Goal: Task Accomplishment & Management: Complete application form

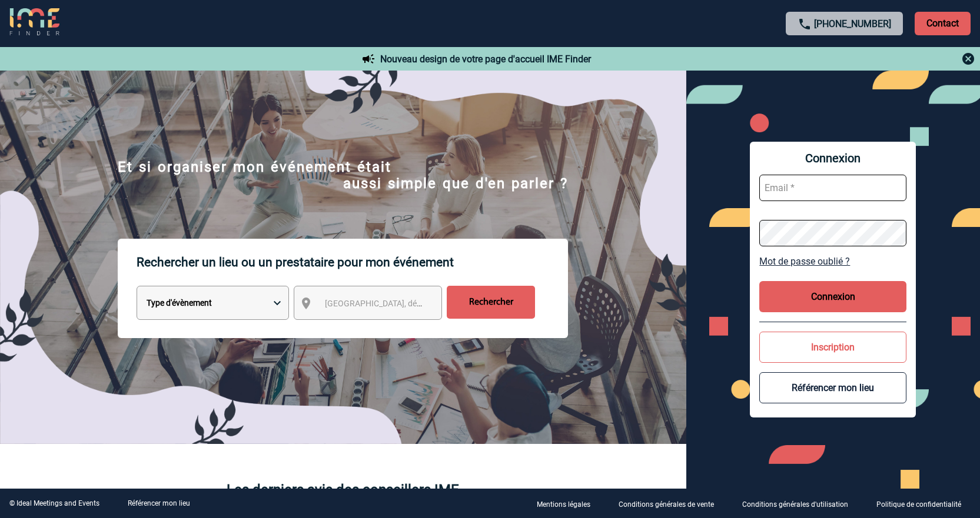
type input "jnetobogalho@ime-groupe.com"
click at [819, 287] on button "Connexion" at bounding box center [832, 296] width 147 height 31
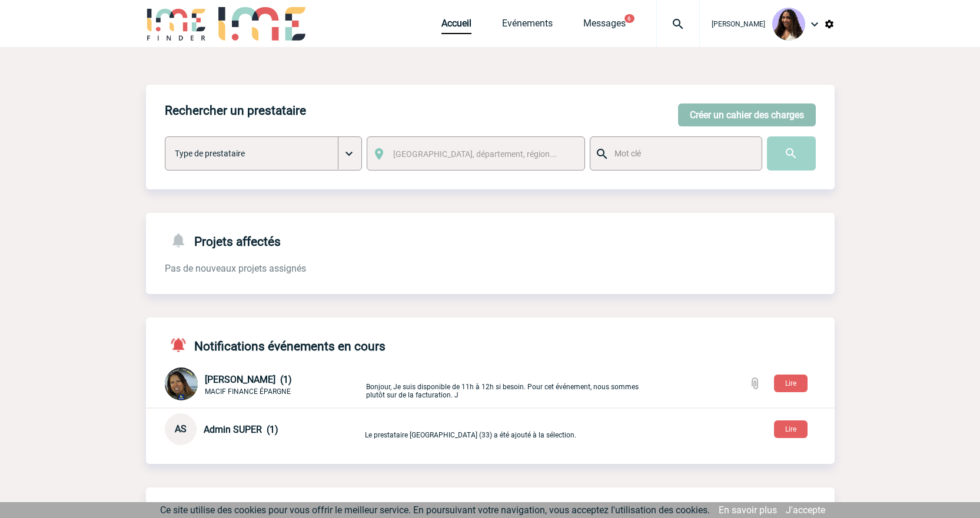
click at [725, 115] on button "Créer un cahier des charges" at bounding box center [747, 115] width 138 height 23
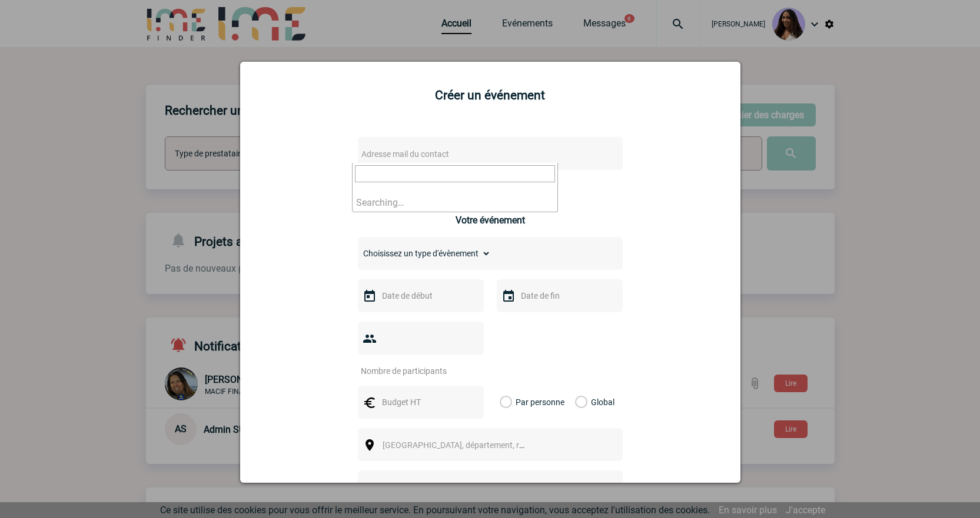
click at [380, 159] on span "Adresse mail du contact" at bounding box center [460, 154] width 206 height 16
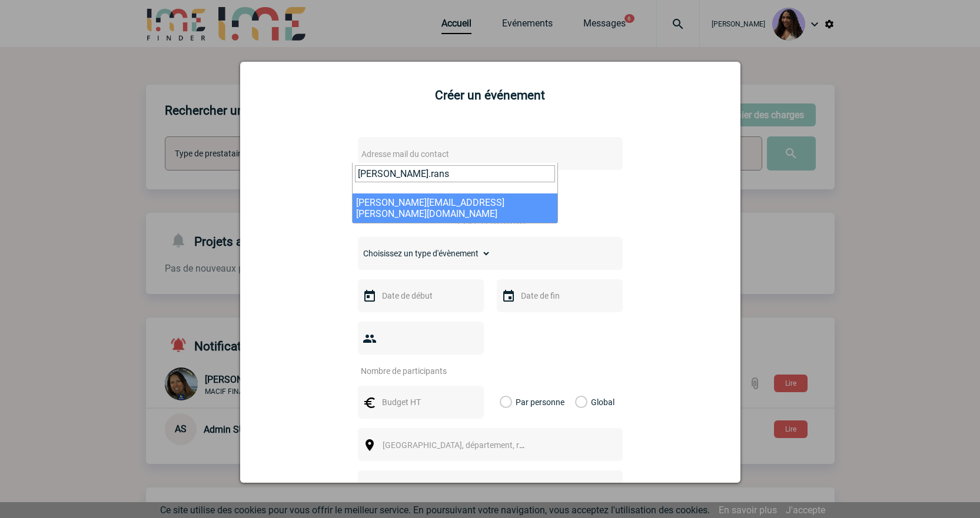
type input "catherine.rans"
select select "115671"
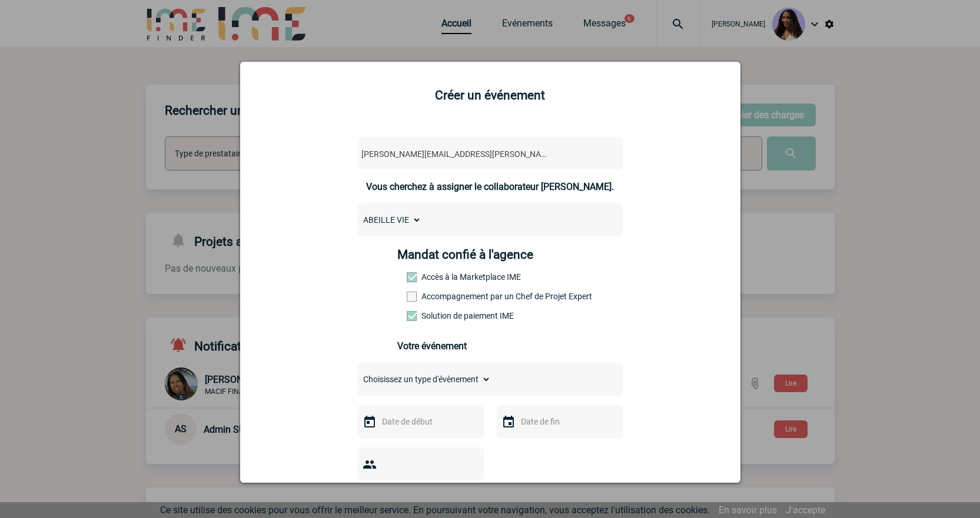
click at [427, 295] on label "Accompagnement par un Chef de Projet Expert" at bounding box center [433, 296] width 52 height 9
click at [0, 0] on input "Accompagnement par un Chef de Projet Expert" at bounding box center [0, 0] width 0 height 0
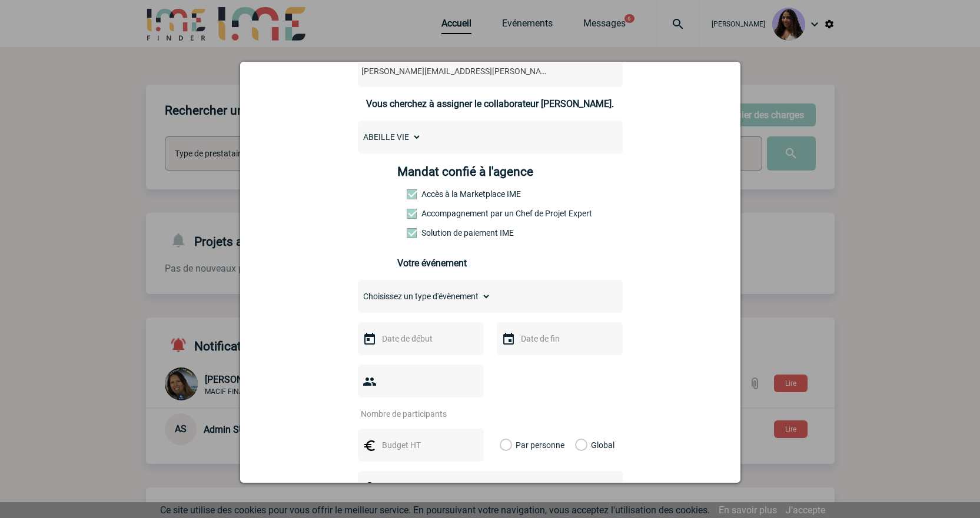
scroll to position [78, 0]
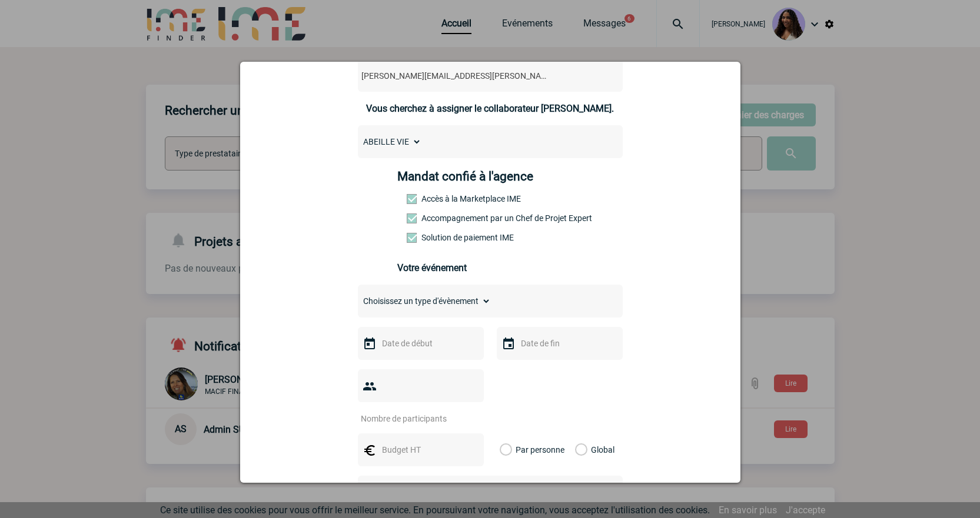
click at [408, 144] on select "ABEILLE VIE" at bounding box center [390, 142] width 64 height 16
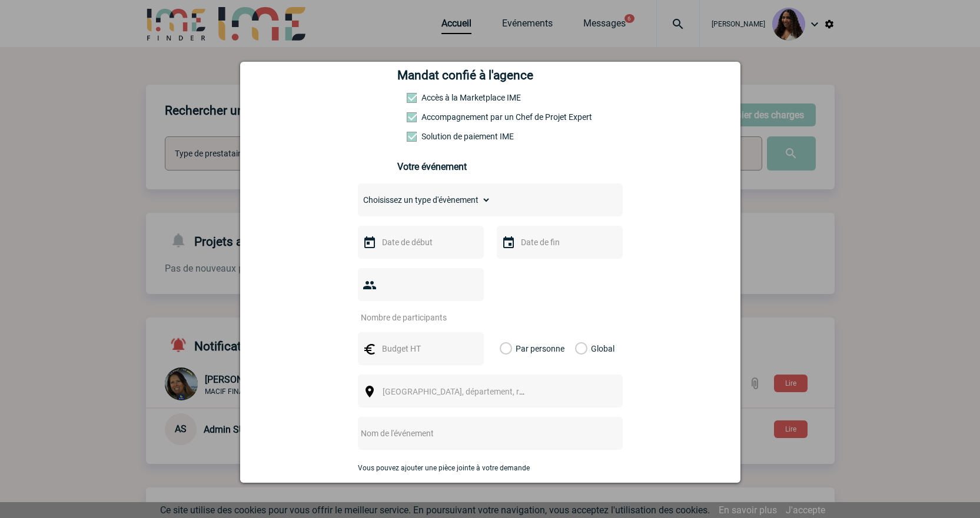
scroll to position [196, 0]
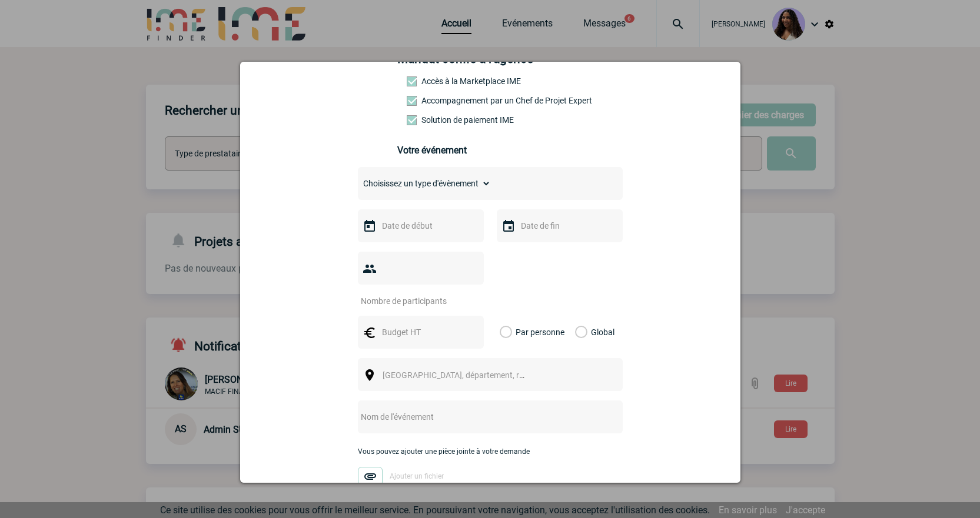
click at [417, 192] on select "Choisissez un type d'évènement Séminaire avec nuitée Séminaire sans nuitée Repa…" at bounding box center [424, 183] width 133 height 16
select select "2"
click at [358, 178] on select "Choisissez un type d'évènement Séminaire avec nuitée Séminaire sans nuitée Repa…" at bounding box center [424, 183] width 133 height 16
click at [420, 233] on input "text" at bounding box center [419, 225] width 81 height 15
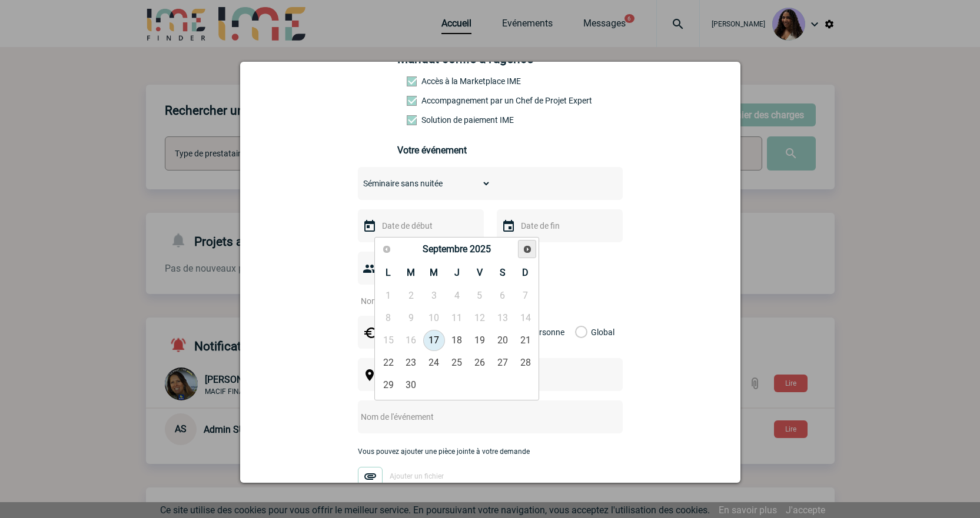
click at [528, 245] on span "Suivant" at bounding box center [527, 249] width 9 height 9
click at [416, 338] on link "14" at bounding box center [411, 340] width 22 height 21
type input "14-10-2025"
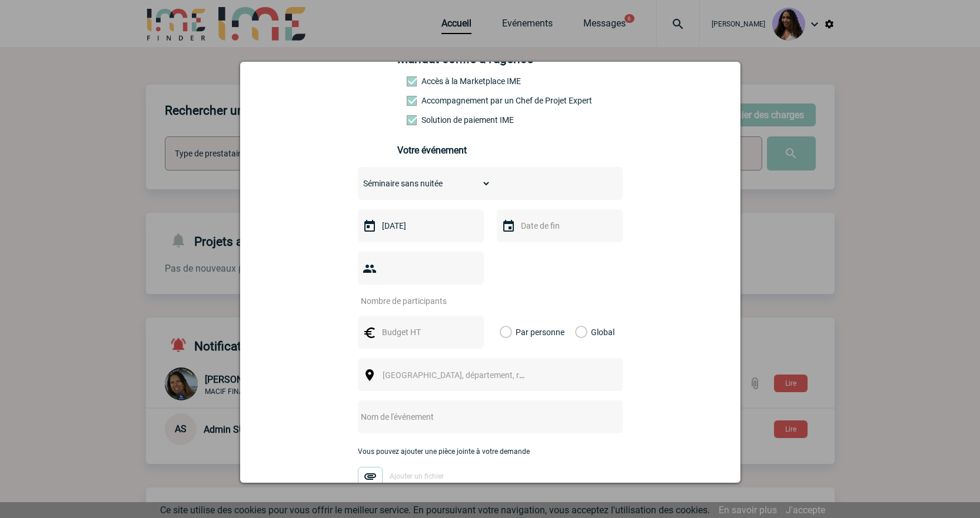
click at [552, 218] on div at bounding box center [560, 225] width 126 height 33
click at [552, 225] on input "text" at bounding box center [558, 225] width 81 height 15
click at [556, 341] on link "14" at bounding box center [550, 340] width 22 height 21
type input "14-10-2025"
click at [424, 280] on div at bounding box center [421, 268] width 126 height 33
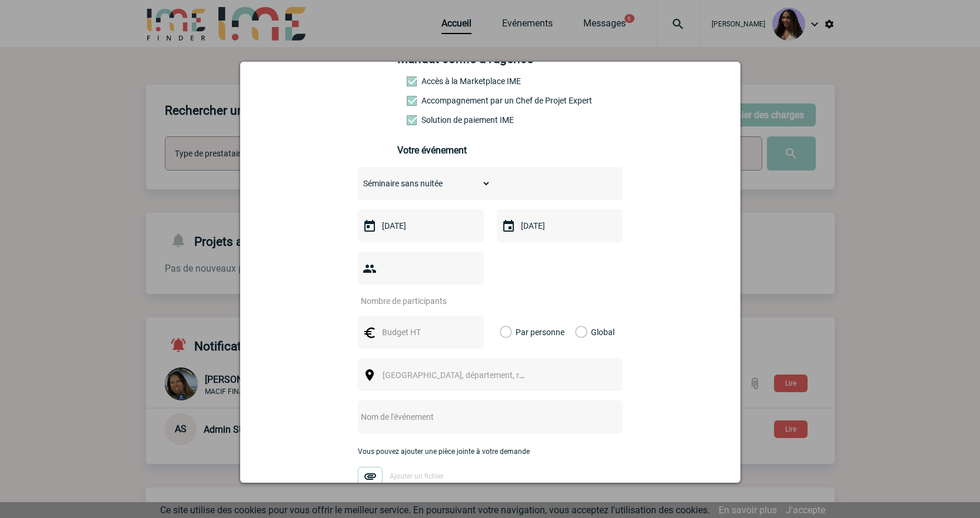
click at [424, 294] on input "number" at bounding box center [413, 301] width 111 height 15
type input "15"
click at [421, 325] on input "text" at bounding box center [419, 332] width 81 height 15
type input "900"
click at [583, 316] on label "Global" at bounding box center [579, 332] width 8 height 33
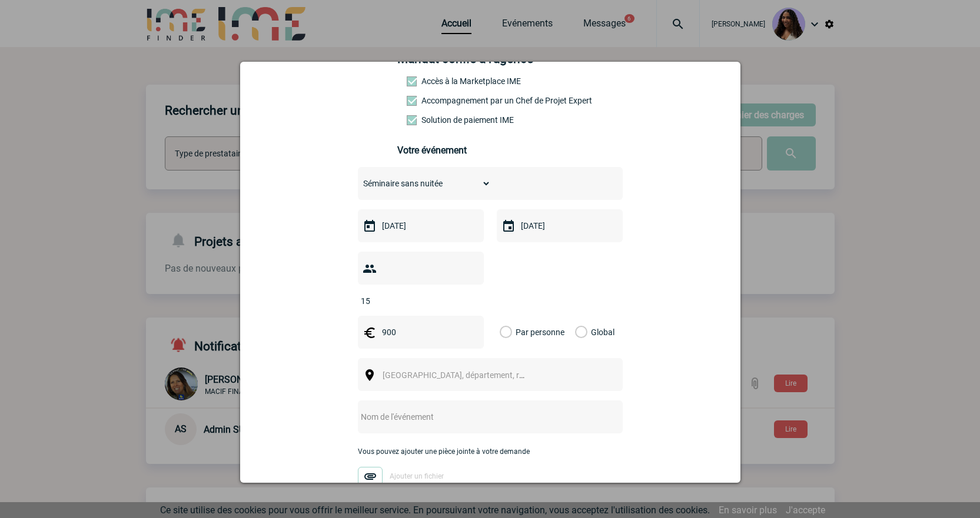
click at [0, 0] on input "Global" at bounding box center [0, 0] width 0 height 0
click at [454, 371] on span "Ville, département, région..." at bounding box center [464, 375] width 164 height 9
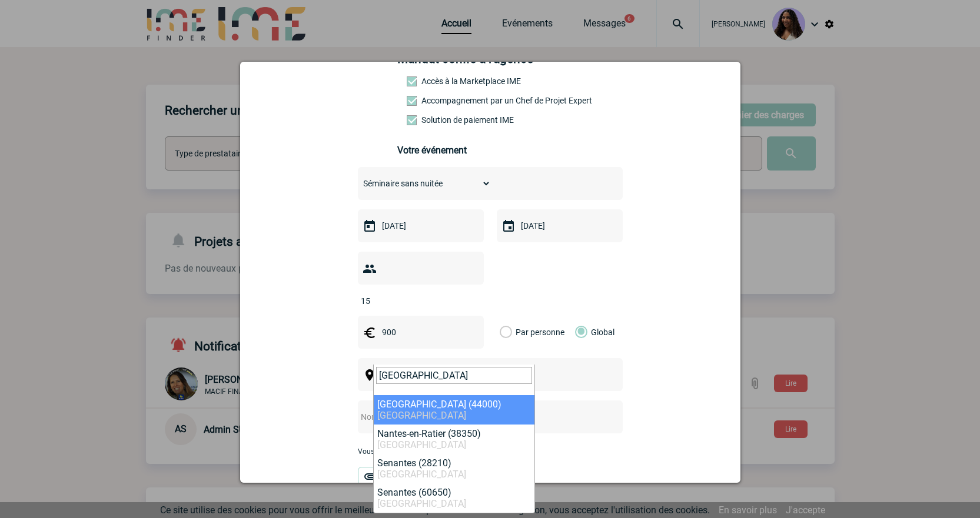
type input "nantes"
select select "5250"
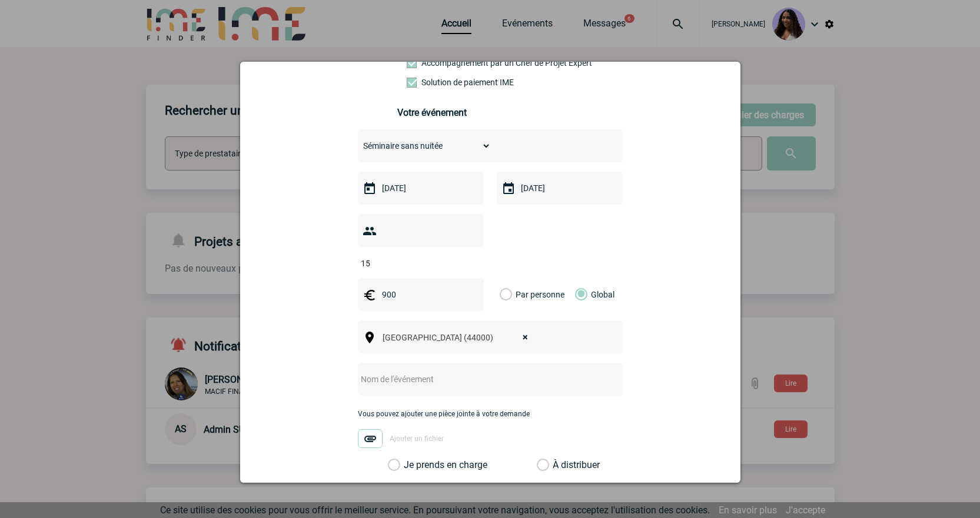
scroll to position [294, 0]
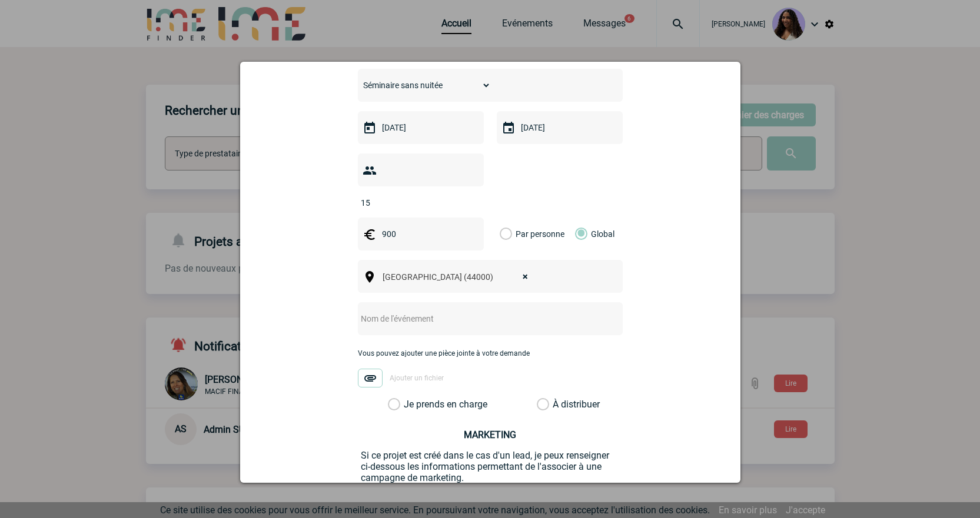
click at [401, 311] on input "text" at bounding box center [475, 318] width 234 height 15
type input "Séminaire du mardi 14 octobre"
click at [408, 399] on label "Je prends en charge" at bounding box center [398, 405] width 20 height 12
click at [0, 0] on input "Je prends en charge" at bounding box center [0, 0] width 0 height 0
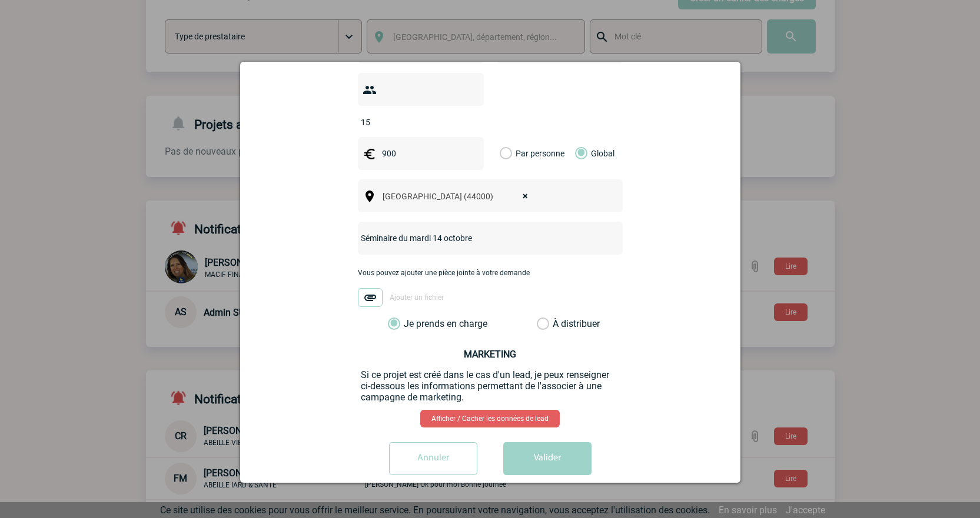
scroll to position [118, 0]
click at [525, 442] on button "Valider" at bounding box center [547, 458] width 88 height 33
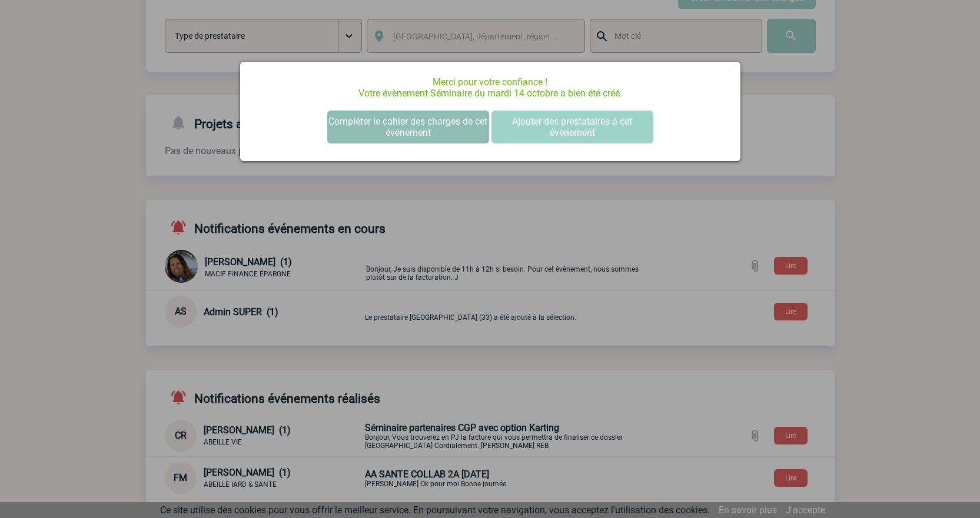
click at [438, 119] on button "Compléter le cahier des charges de cet événement" at bounding box center [408, 127] width 162 height 33
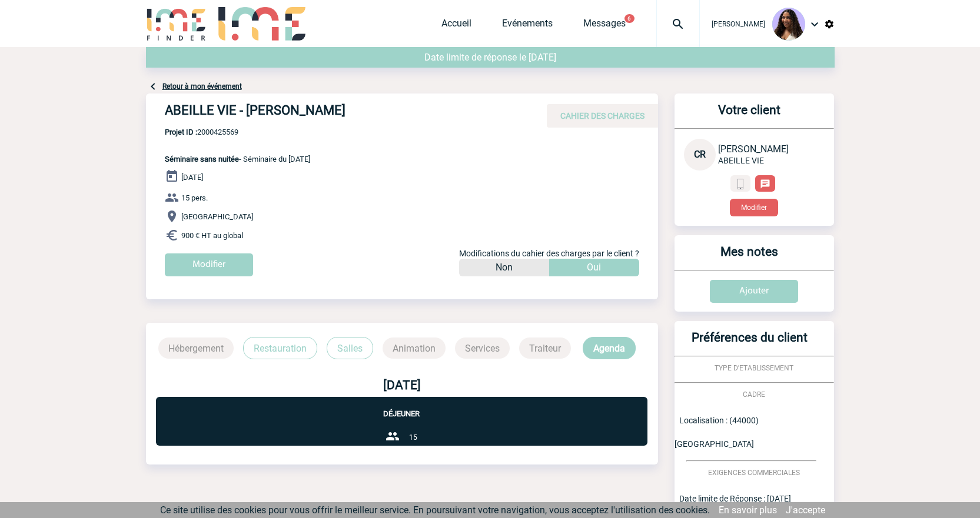
drag, startPoint x: 366, startPoint y: 114, endPoint x: 165, endPoint y: 112, distance: 200.7
click at [165, 112] on h4 "ABEILLE VIE - [PERSON_NAME]" at bounding box center [341, 113] width 353 height 20
copy h4 "ABEILLE VIE - Catherine RANSON"
drag, startPoint x: 252, startPoint y: 132, endPoint x: 199, endPoint y: 132, distance: 53.0
click at [199, 132] on span "Projet ID : 2000425569" at bounding box center [237, 132] width 145 height 9
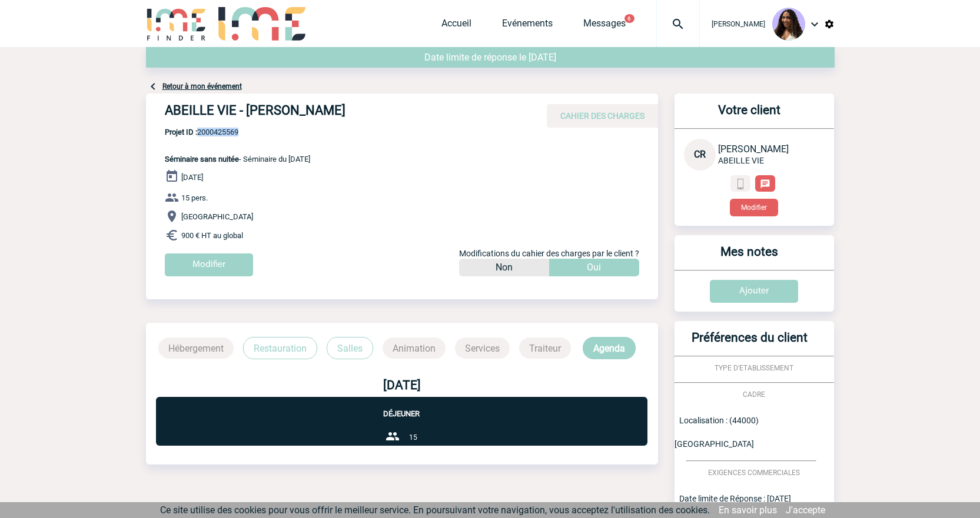
copy span "2000425569"
click at [271, 133] on span "Projet ID : 2000425569" at bounding box center [237, 132] width 145 height 9
drag, startPoint x: 261, startPoint y: 133, endPoint x: 201, endPoint y: 134, distance: 60.6
click at [201, 134] on span "Projet ID : 2000425569" at bounding box center [237, 132] width 145 height 9
copy span "2000425569"
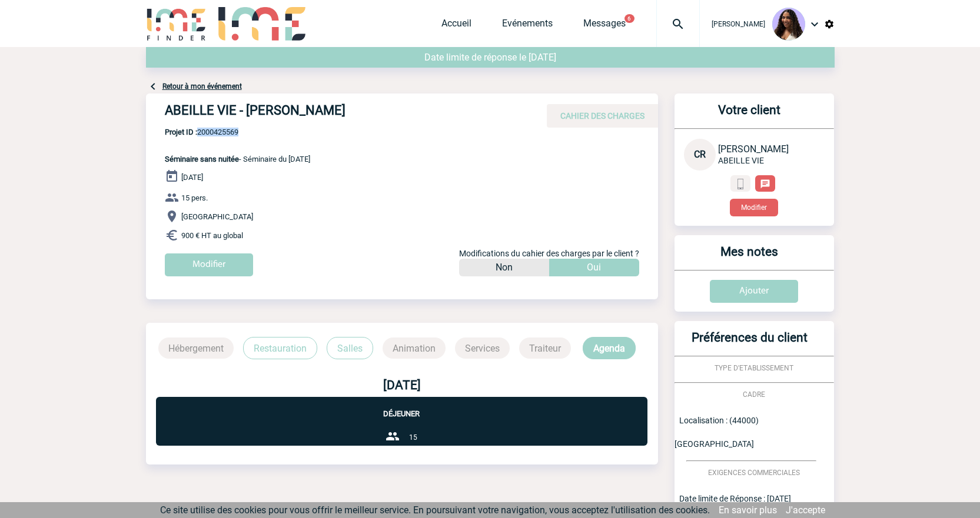
click at [208, 134] on span "Projet ID : 2000425569" at bounding box center [237, 132] width 145 height 9
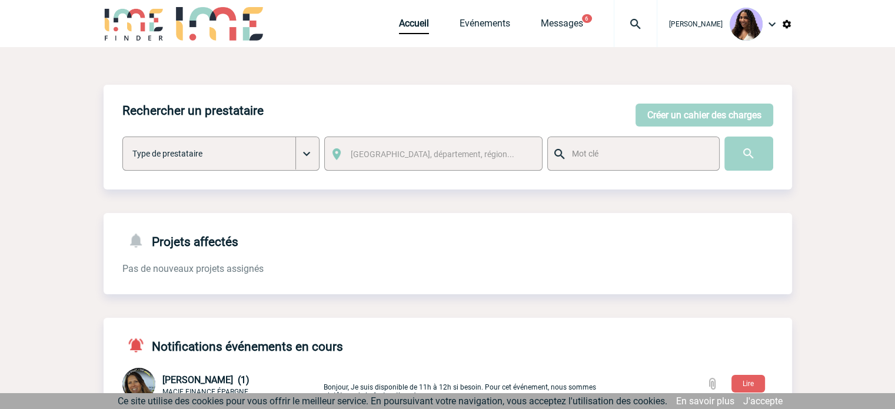
click at [614, 29] on img at bounding box center [635, 24] width 42 height 14
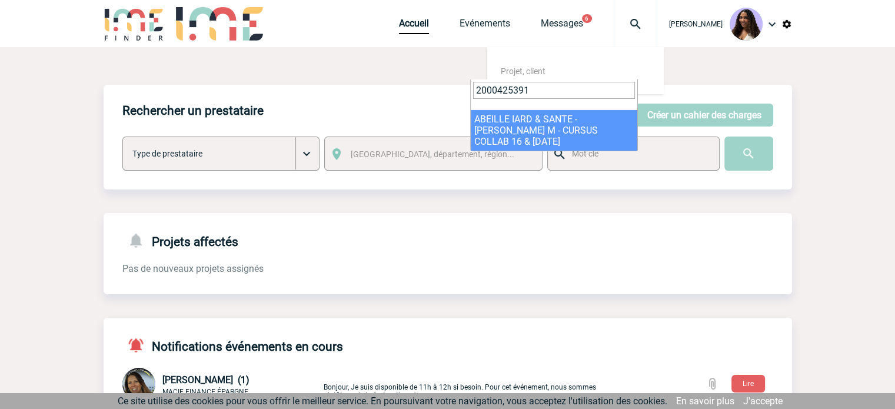
type input "2000425391"
select select "24892"
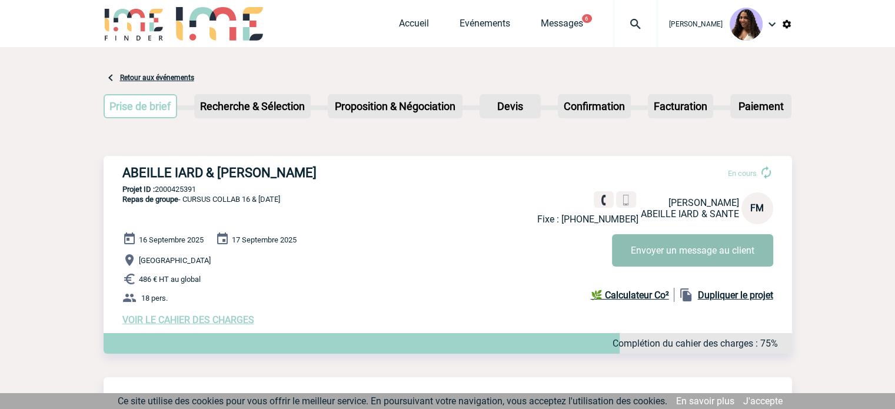
click at [647, 247] on button "Envoyer un message au client" at bounding box center [692, 250] width 161 height 32
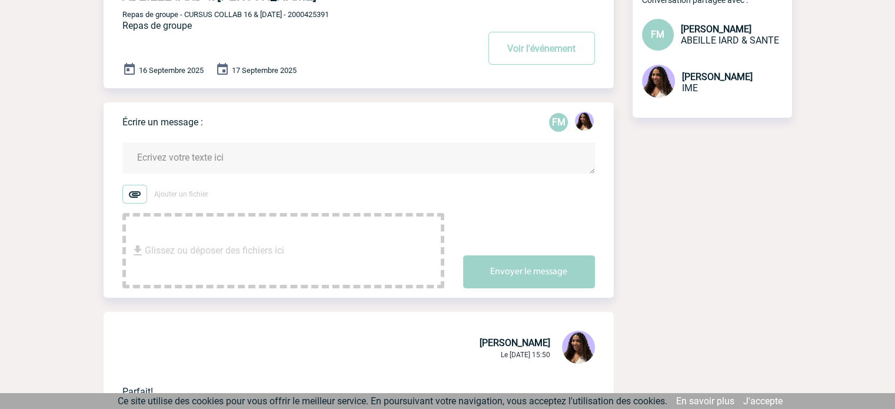
scroll to position [81, 0]
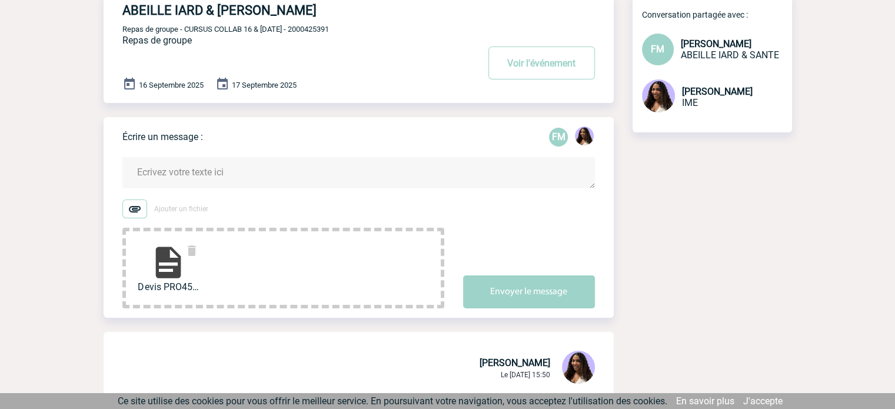
click at [147, 274] on div "Devis PRO451347 ABEI..." at bounding box center [168, 268] width 61 height 49
click at [174, 257] on img at bounding box center [168, 263] width 38 height 38
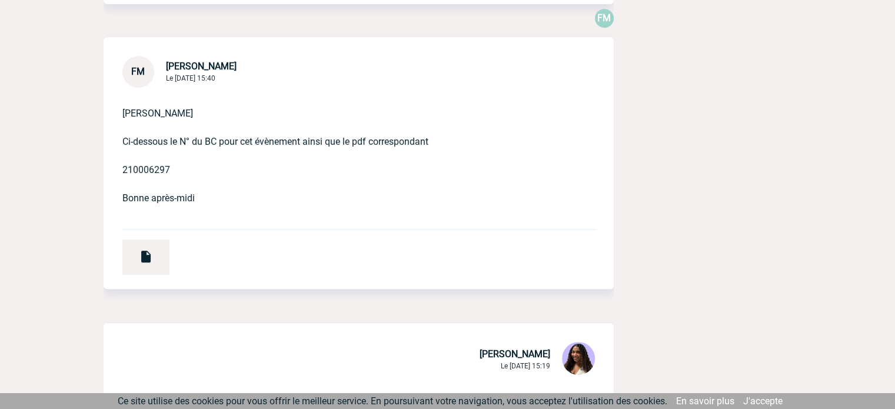
scroll to position [630, 0]
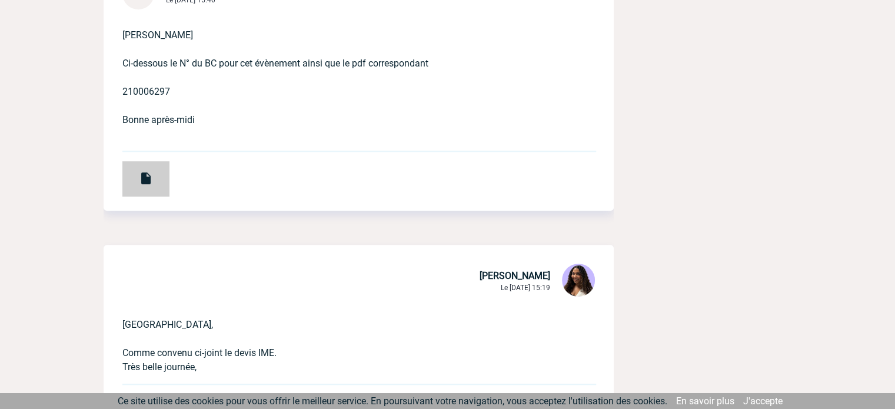
click at [147, 185] on img at bounding box center [146, 178] width 14 height 14
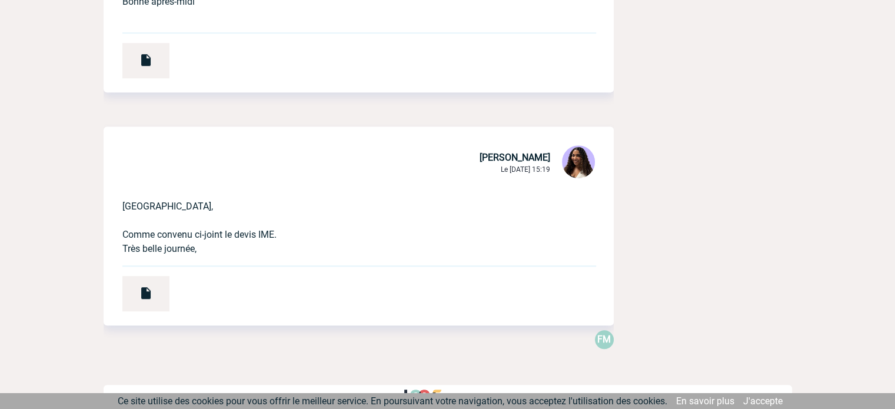
scroll to position [759, 0]
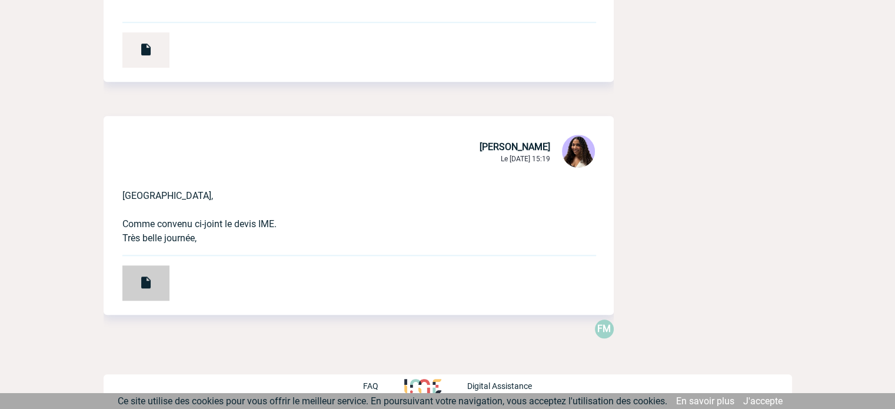
click at [143, 280] on img at bounding box center [146, 282] width 14 height 14
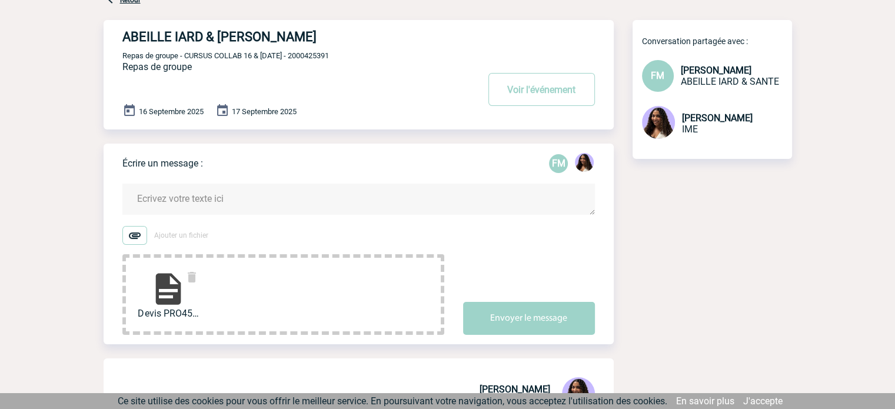
scroll to position [53, 0]
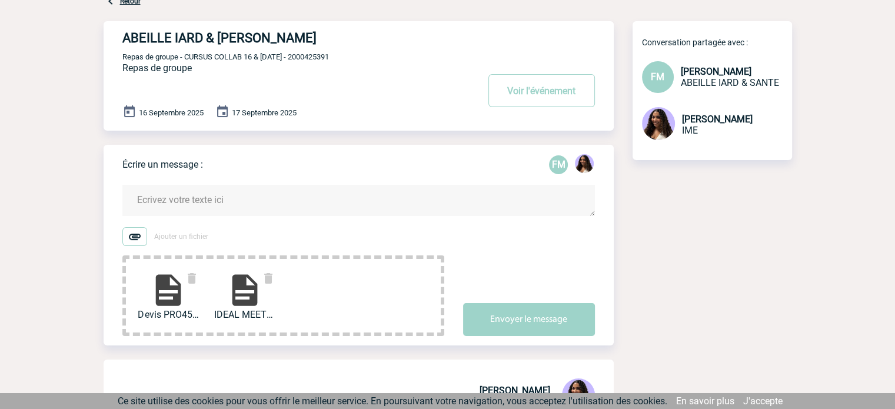
click at [287, 202] on textarea at bounding box center [358, 200] width 473 height 31
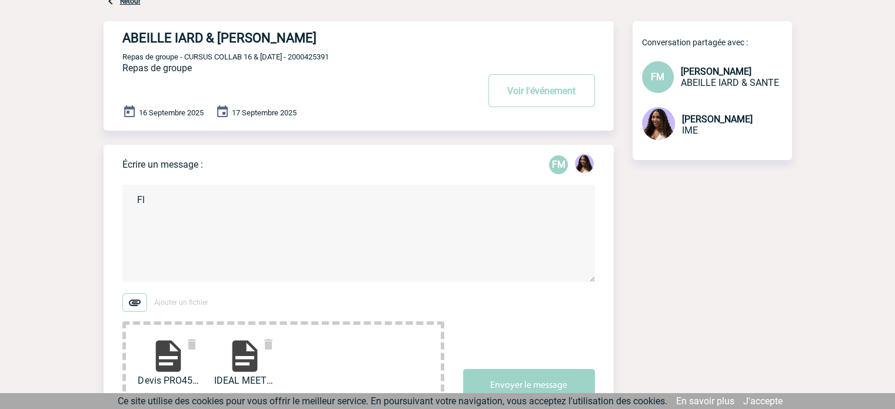
type textarea "F"
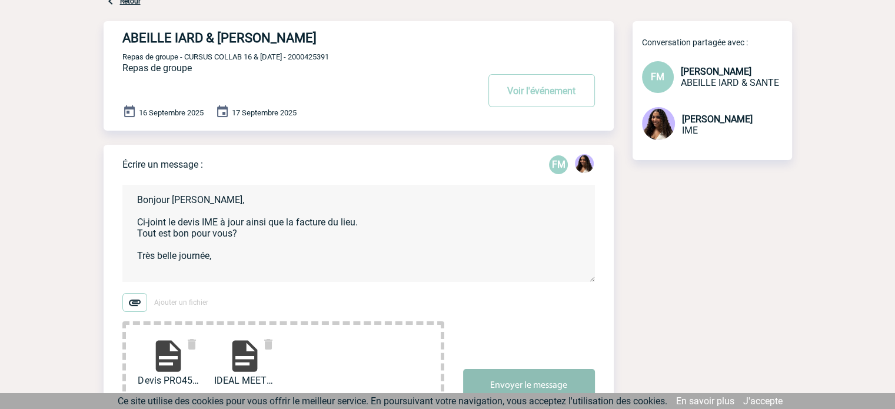
type textarea "Bonjour [PERSON_NAME], Ci-joint le devis IME à jour ainsi que la facture du lie…"
click at [523, 377] on button "Envoyer le message" at bounding box center [529, 385] width 132 height 33
